Goal: Task Accomplishment & Management: Use online tool/utility

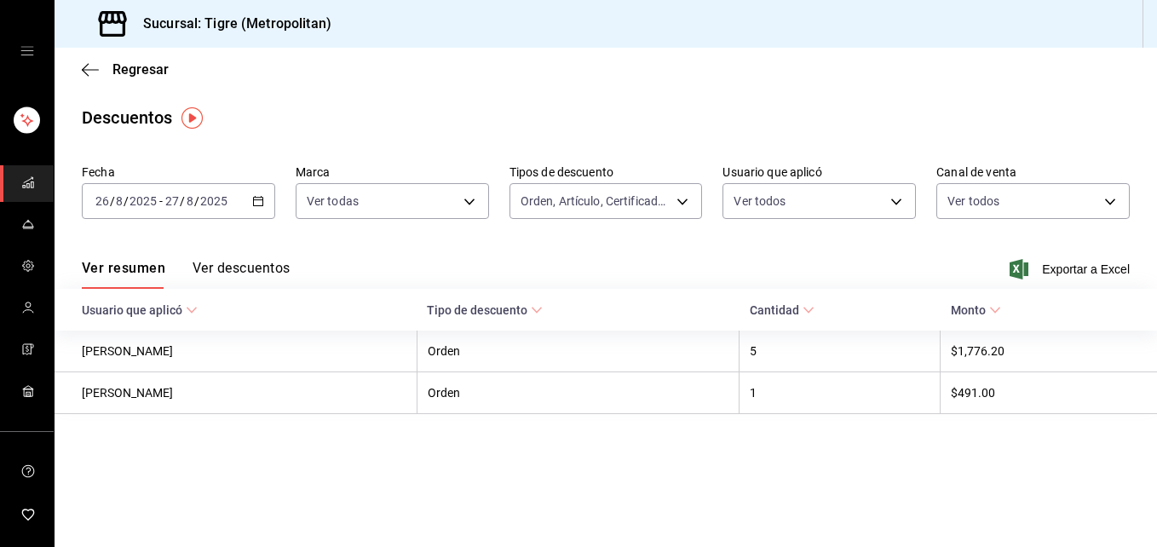
click at [257, 203] on icon "button" at bounding box center [258, 201] width 12 height 12
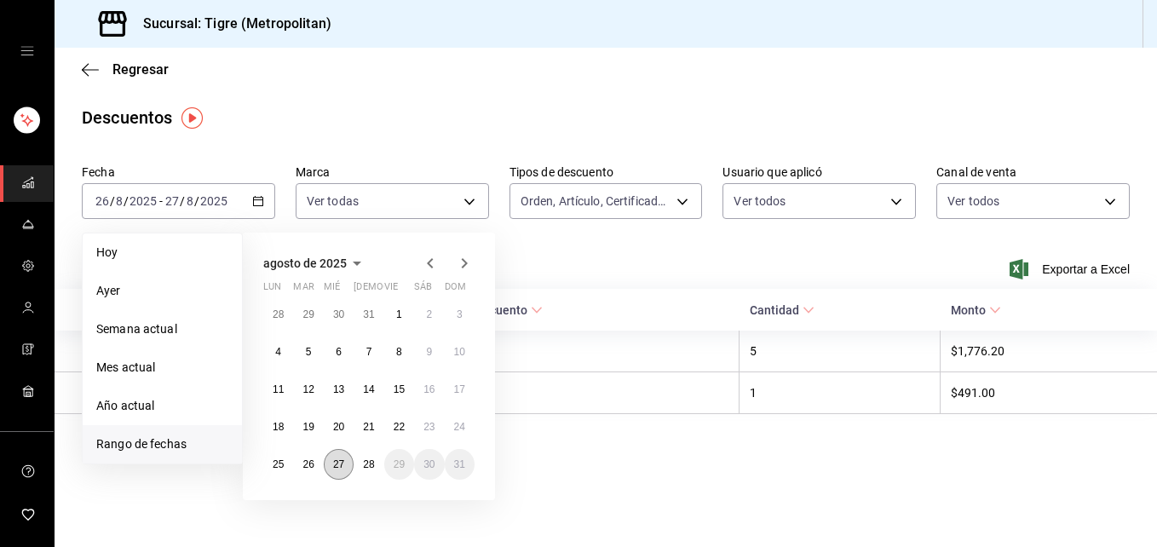
click at [335, 464] on abbr "27" at bounding box center [338, 464] width 11 height 12
click at [363, 468] on abbr "28" at bounding box center [368, 464] width 11 height 12
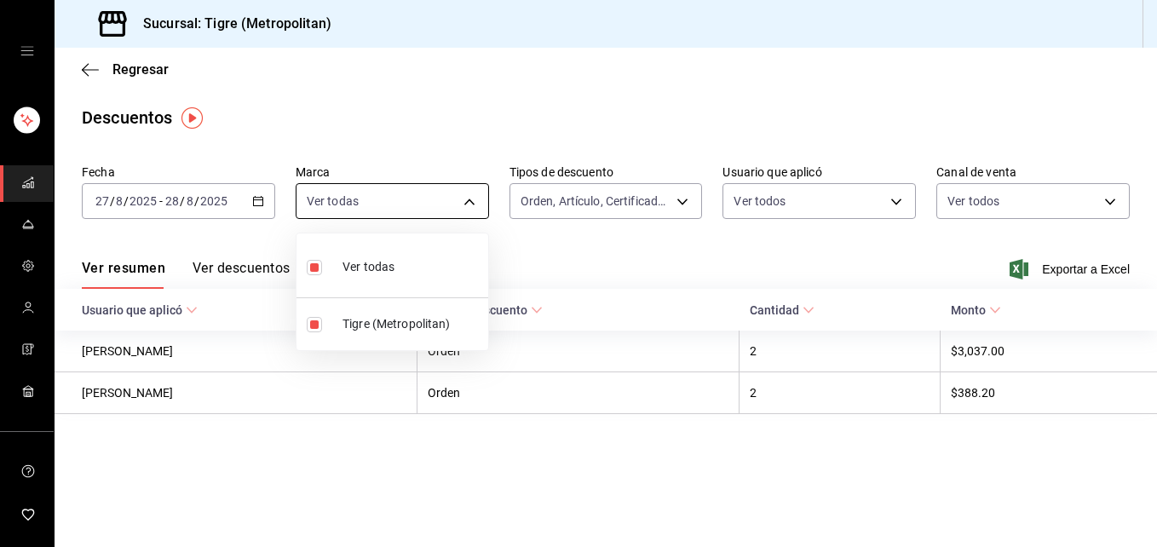
click at [476, 199] on body "Sucursal: Tigre (Metropolitan) Regresar Descuentos Fecha [DATE] [DATE] - [DATE]…" at bounding box center [578, 273] width 1157 height 547
click at [683, 202] on div at bounding box center [578, 273] width 1157 height 547
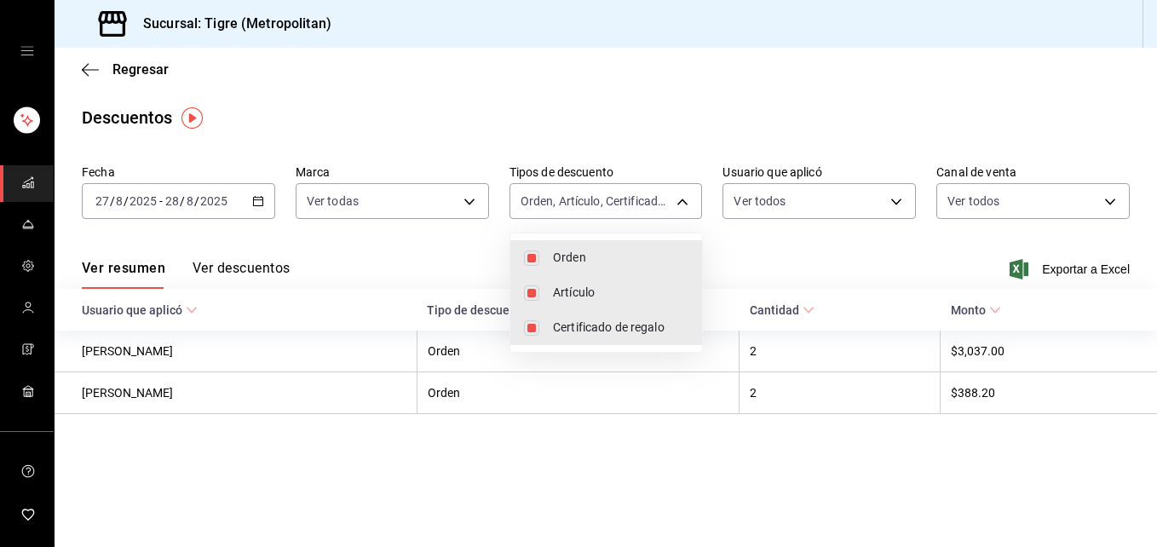
click at [683, 202] on body "Sucursal: Tigre (Metropolitan) Regresar Descuentos Fecha [DATE] [DATE] - [DATE]…" at bounding box center [578, 273] width 1157 height 547
click at [896, 199] on div at bounding box center [578, 273] width 1157 height 547
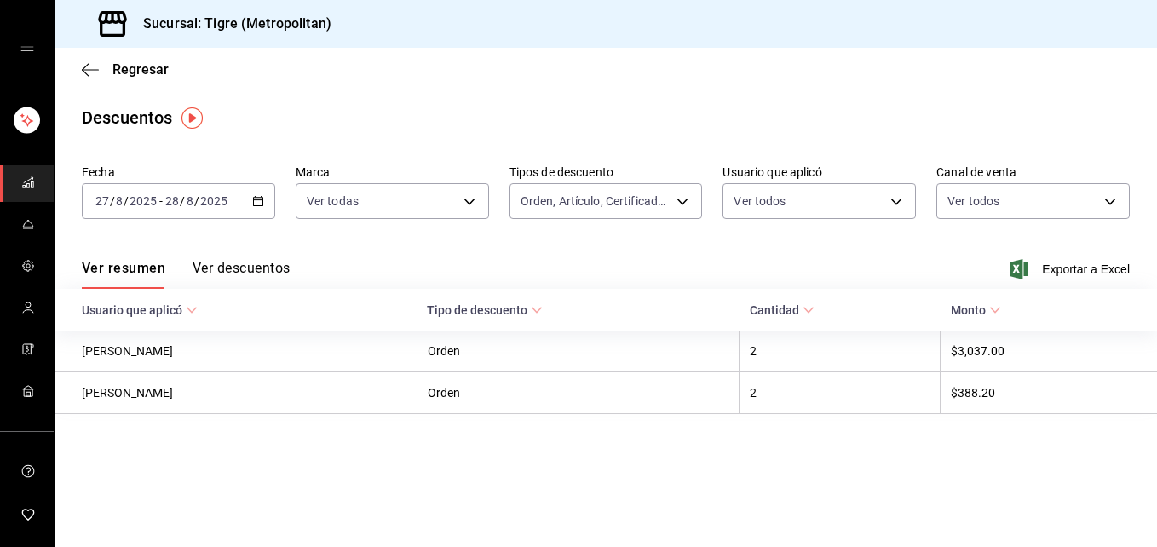
click at [896, 199] on body "Sucursal: Tigre (Metropolitan) Regresar Descuentos Fecha [DATE] [DATE] - [DATE]…" at bounding box center [578, 273] width 1157 height 547
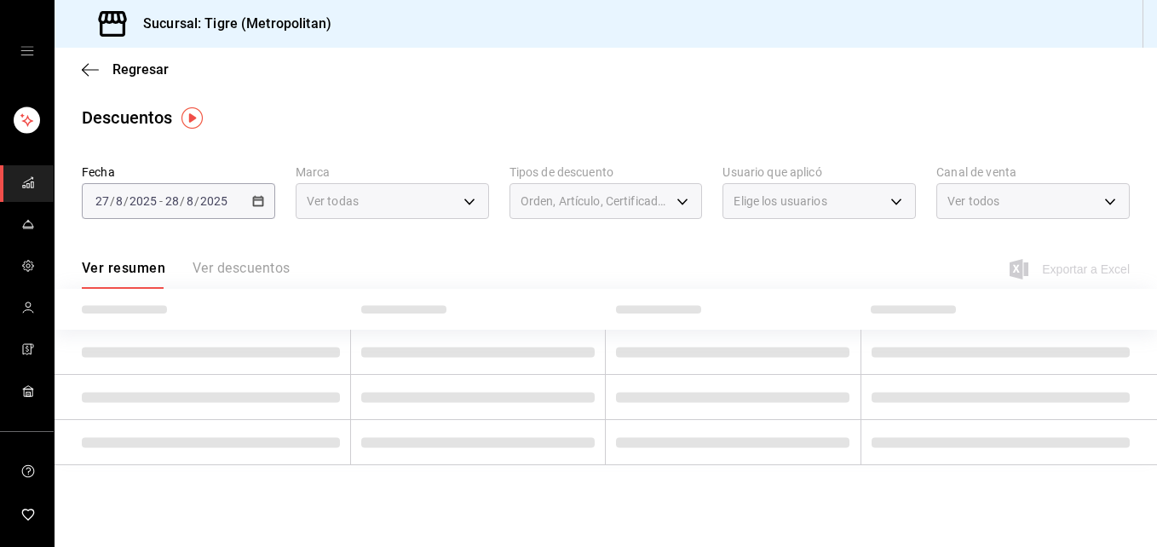
drag, startPoint x: 896, startPoint y: 199, endPoint x: 1114, endPoint y: 201, distance: 218.2
click at [1114, 201] on div "Ver todos [PERSON_NAME] [PERSON_NAME] [PERSON_NAME] [PERSON_NAME] [PERSON_NAME]…" at bounding box center [578, 273] width 1157 height 547
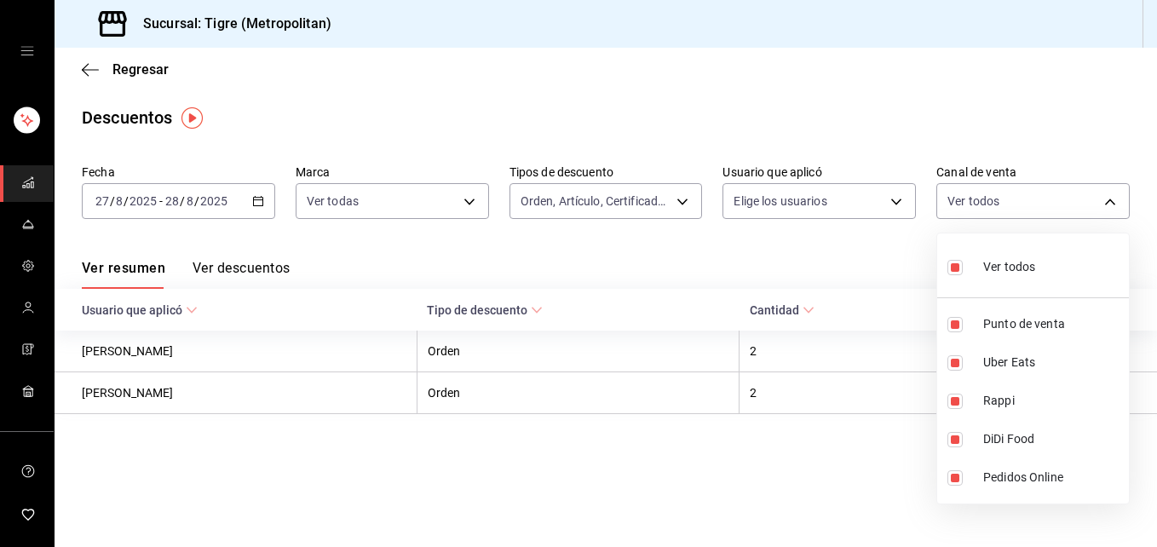
click at [1114, 201] on body "Sucursal: Tigre (Metropolitan) Regresar Descuentos Fecha [DATE] [DATE] - [DATE]…" at bounding box center [578, 273] width 1157 height 547
click at [1064, 152] on div at bounding box center [578, 273] width 1157 height 547
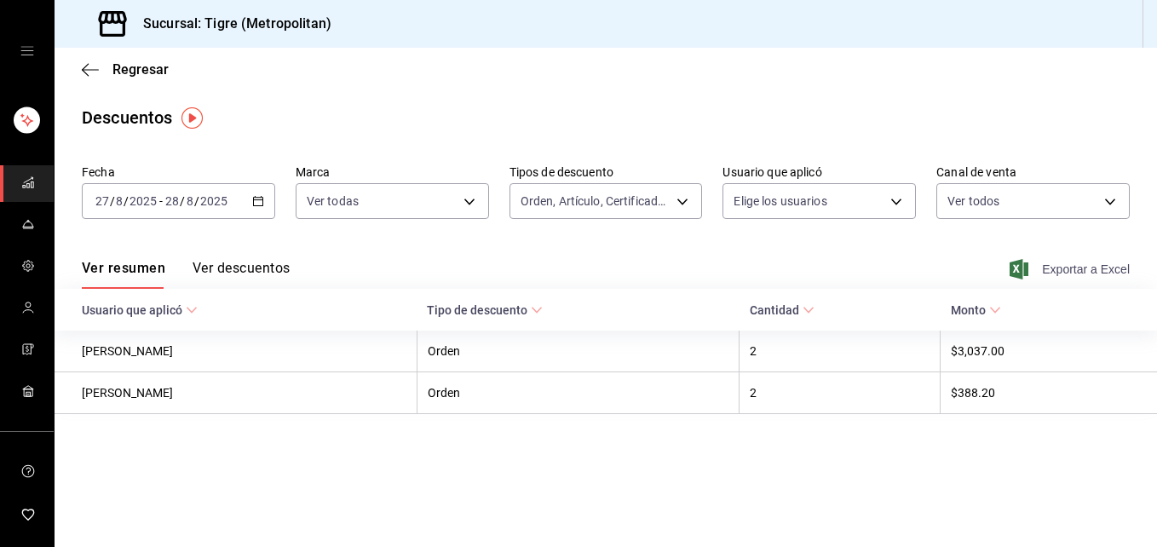
click at [1079, 269] on span "Exportar a Excel" at bounding box center [1071, 269] width 117 height 20
